Goal: Task Accomplishment & Management: Use online tool/utility

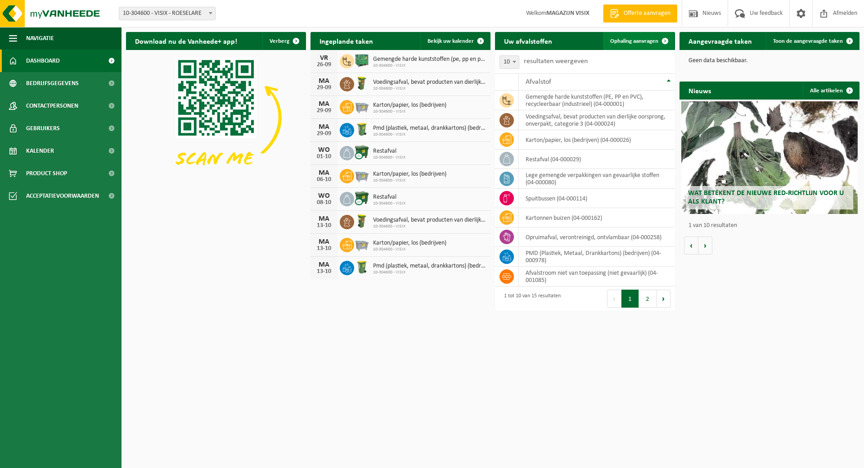
click at [643, 38] on span "Ophaling aanvragen" at bounding box center [634, 41] width 48 height 6
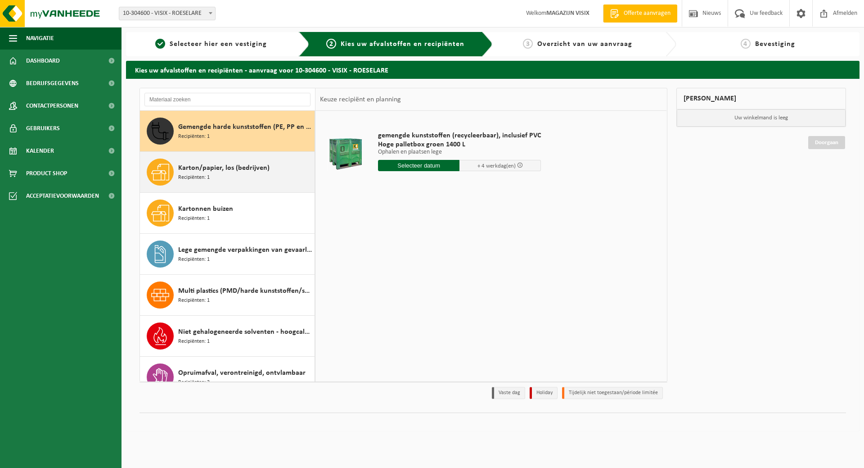
click at [217, 177] on div "Karton/papier, los (bedrijven) Recipiënten: 1" at bounding box center [245, 171] width 134 height 27
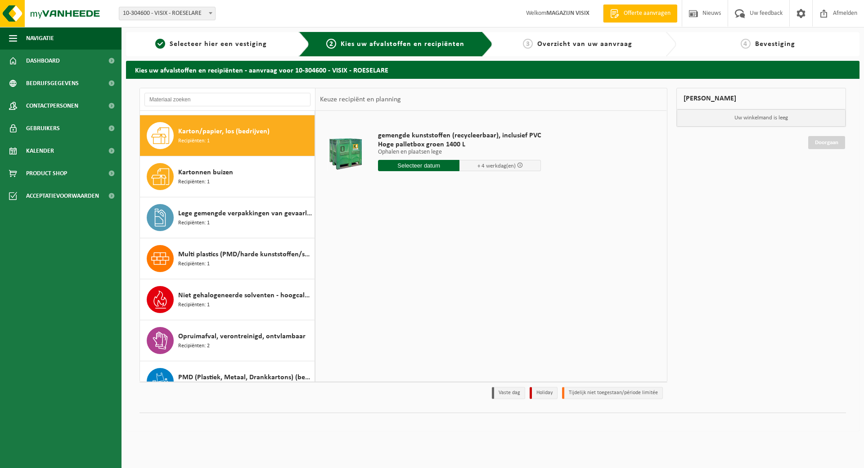
scroll to position [41, 0]
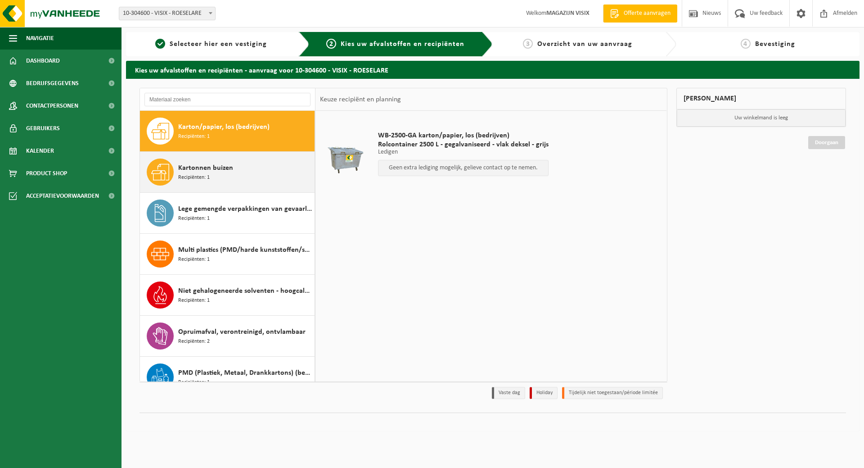
click at [227, 174] on div "Kartonnen buizen Recipiënten: 1" at bounding box center [245, 171] width 134 height 27
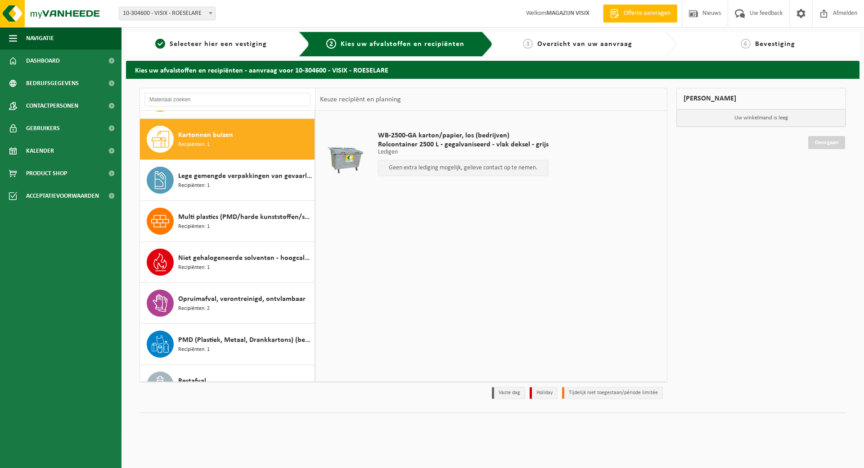
scroll to position [82, 0]
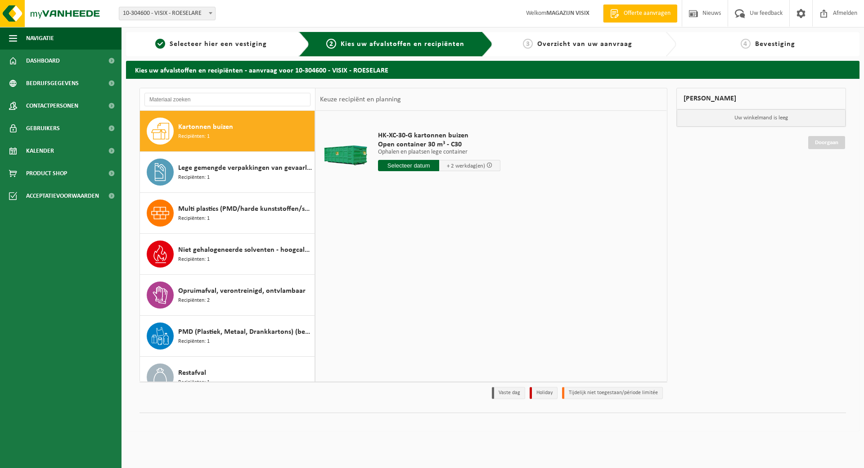
click at [411, 166] on input "text" at bounding box center [408, 165] width 61 height 11
click at [391, 276] on div "29" at bounding box center [387, 274] width 16 height 14
type input "Van 2025-09-29"
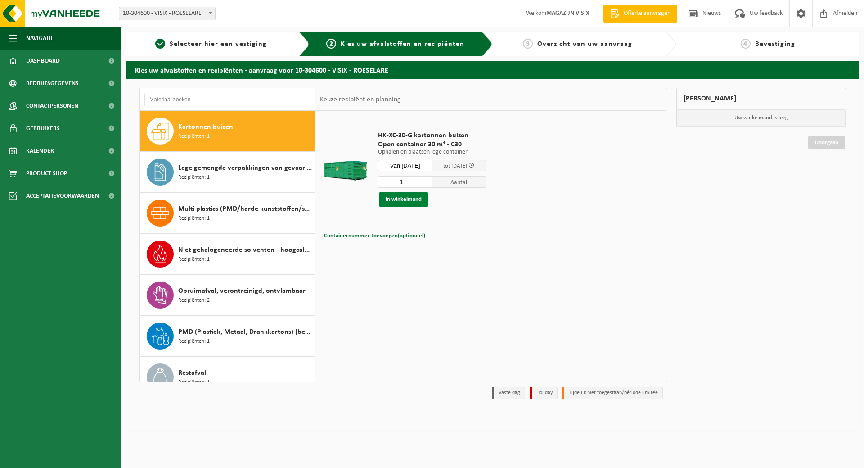
click at [418, 203] on button "In winkelmand" at bounding box center [404, 199] width 50 height 14
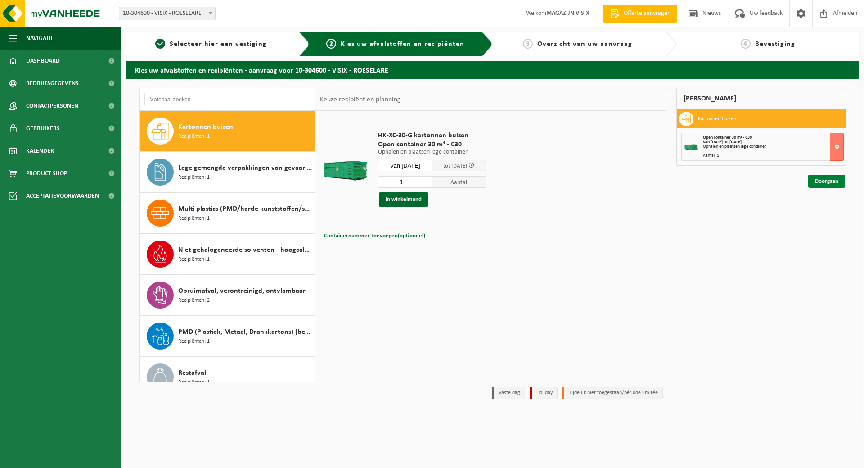
click at [817, 179] on link "Doorgaan" at bounding box center [826, 181] width 37 height 13
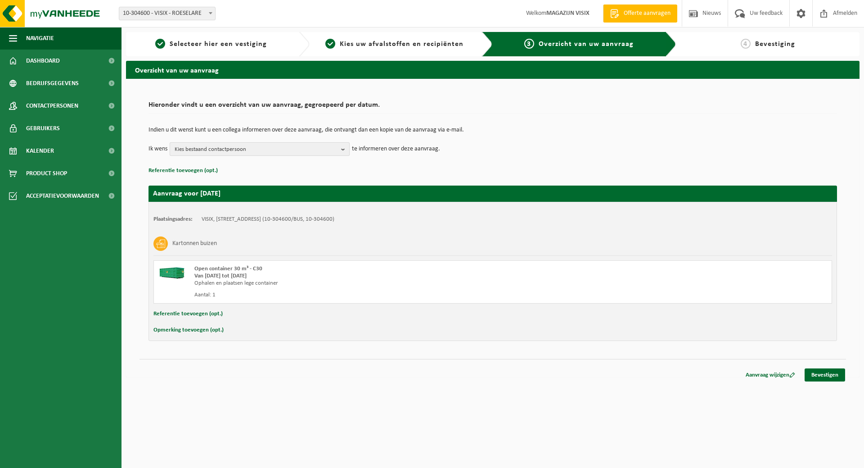
click at [308, 144] on span "Kies bestaand contactpersoon" at bounding box center [256, 150] width 163 height 14
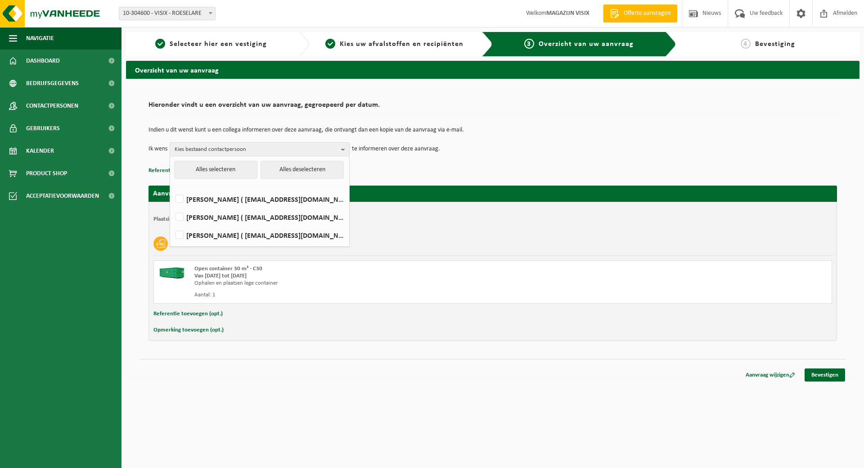
click at [407, 172] on p "Referentie toevoegen (opt.)" at bounding box center [493, 171] width 689 height 12
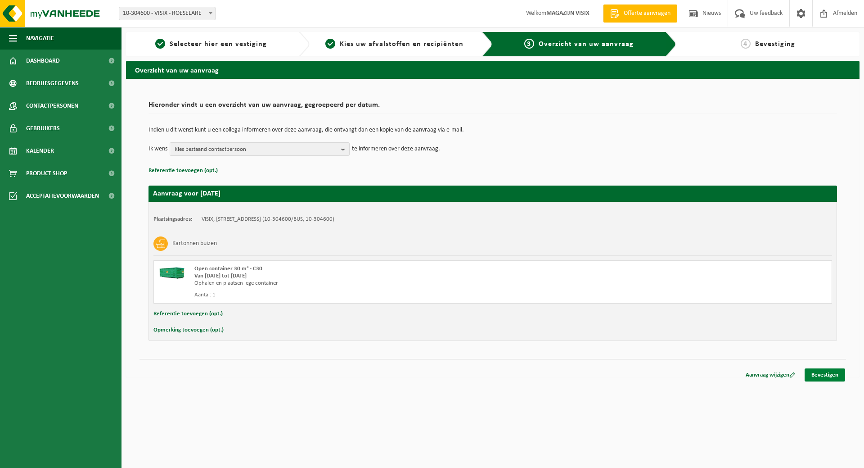
click at [824, 373] on link "Bevestigen" at bounding box center [825, 374] width 41 height 13
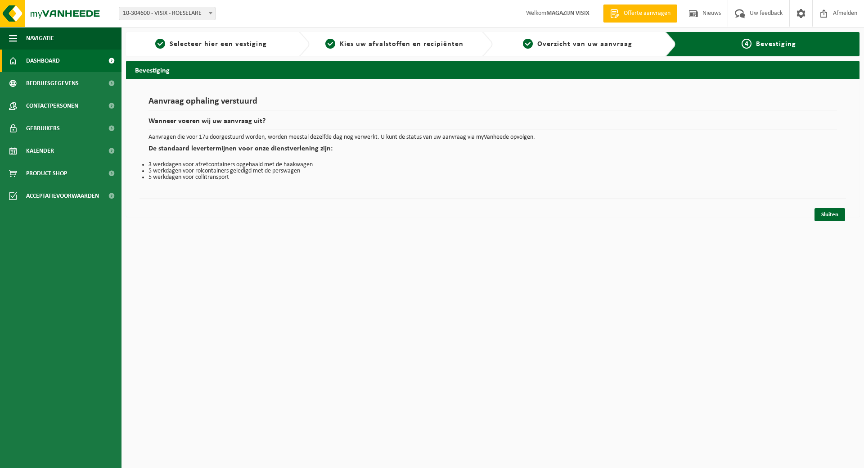
click at [63, 57] on link "Dashboard" at bounding box center [61, 61] width 122 height 23
